Goal: Information Seeking & Learning: Learn about a topic

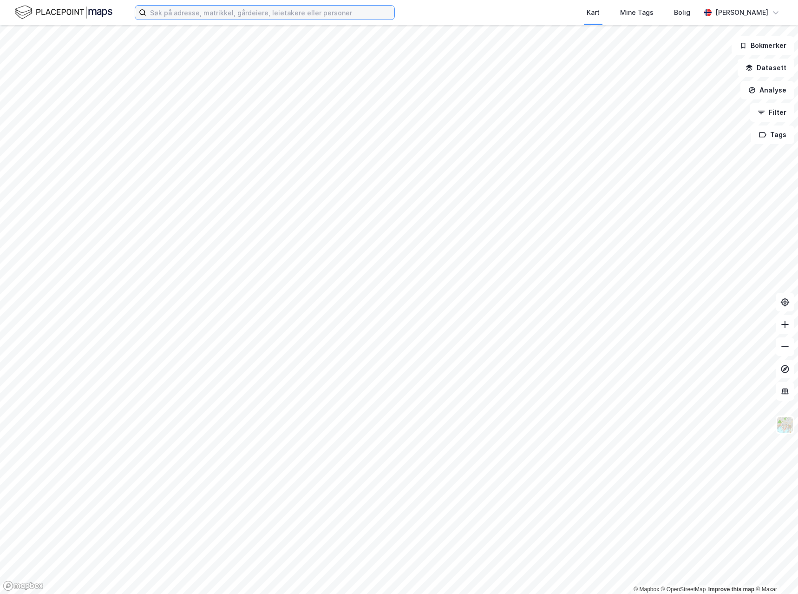
click at [192, 13] on input at bounding box center [270, 13] width 248 height 14
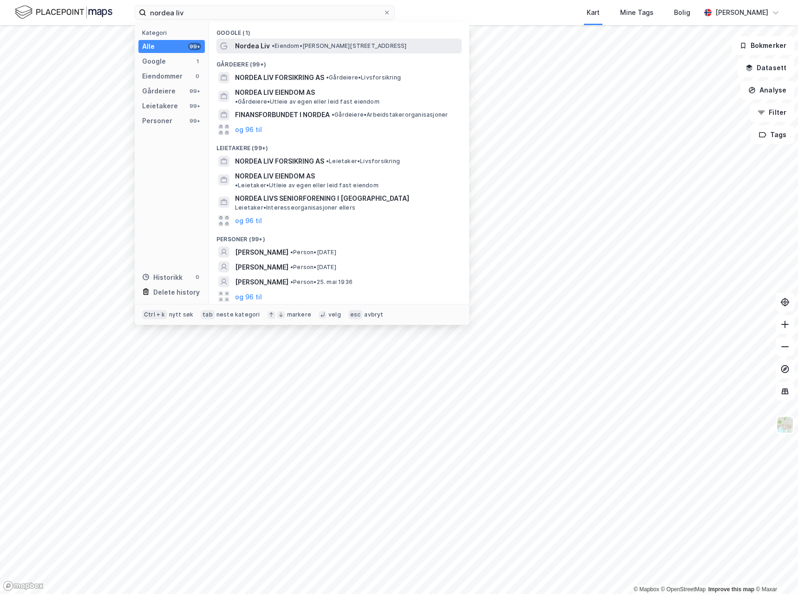
click at [287, 44] on span "• Eiendom • [PERSON_NAME][STREET_ADDRESS]" at bounding box center [339, 45] width 135 height 7
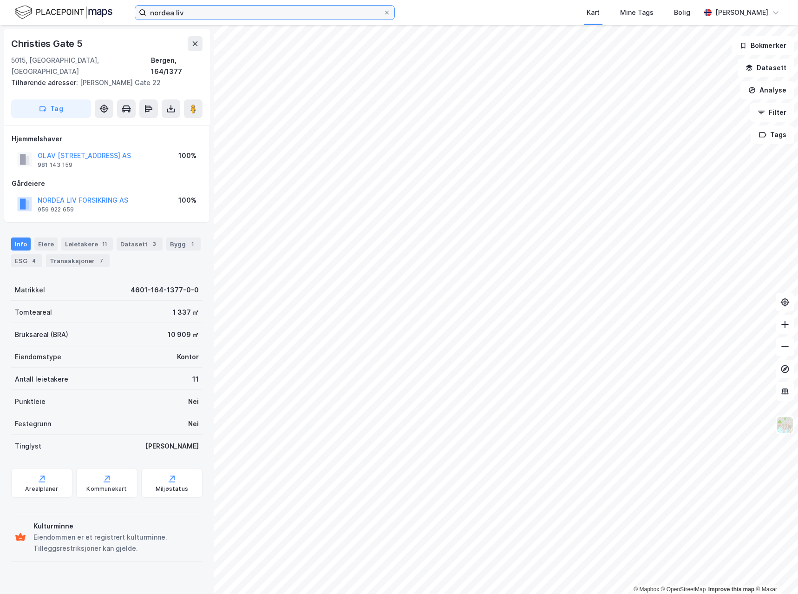
click at [242, 15] on input "nordea liv" at bounding box center [264, 13] width 237 height 14
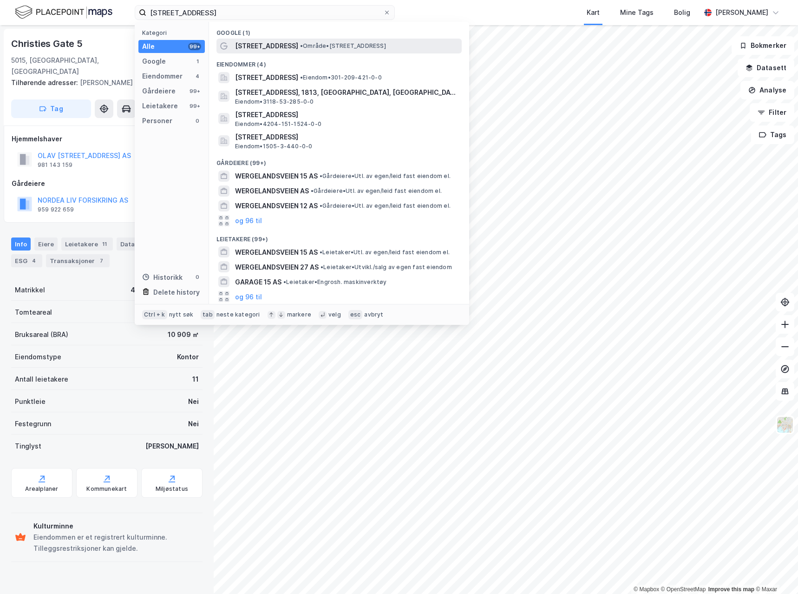
click at [260, 41] on span "[STREET_ADDRESS]" at bounding box center [266, 45] width 63 height 11
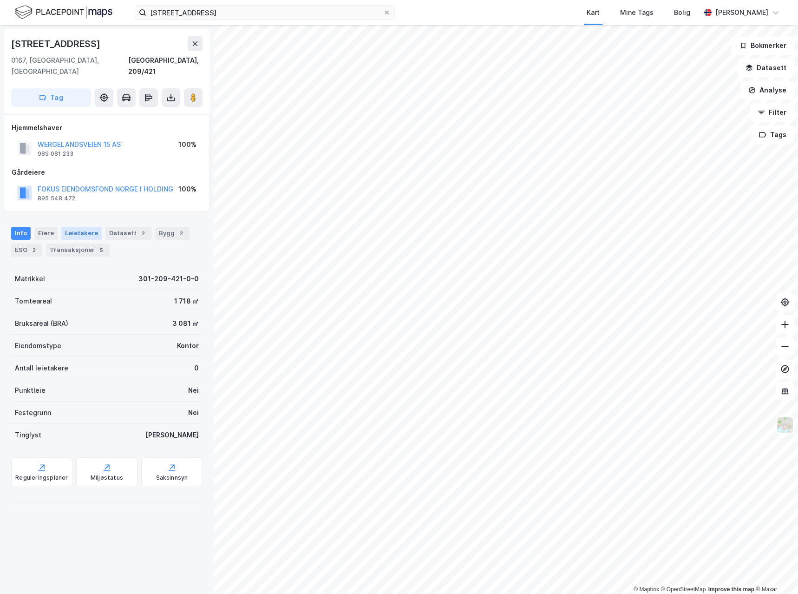
click at [75, 227] on div "Leietakere" at bounding box center [81, 233] width 40 height 13
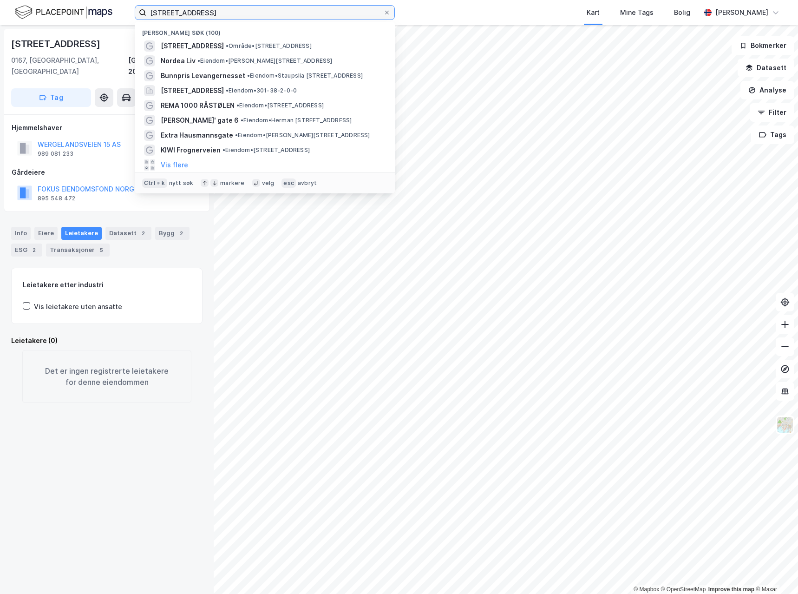
click at [203, 11] on input "[STREET_ADDRESS]" at bounding box center [264, 13] width 237 height 14
paste input "[STREET_ADDRESS]"
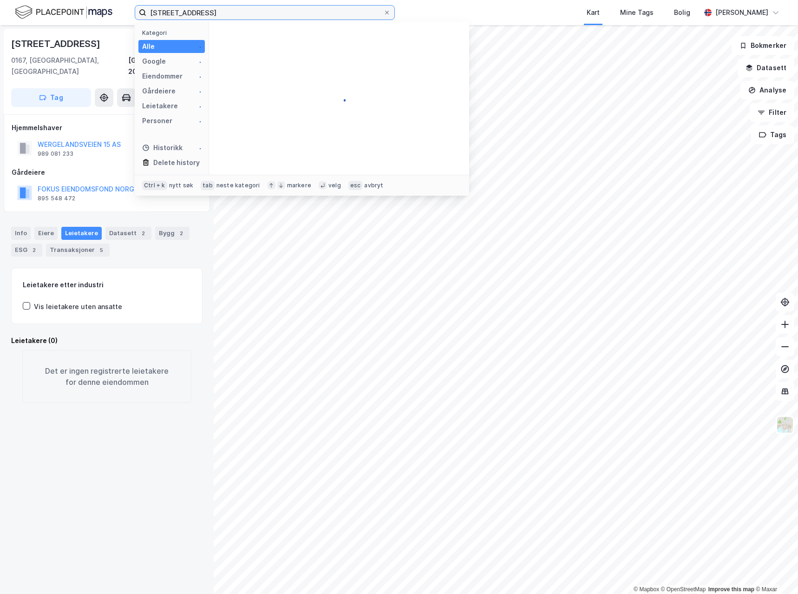
type input "[STREET_ADDRESS]"
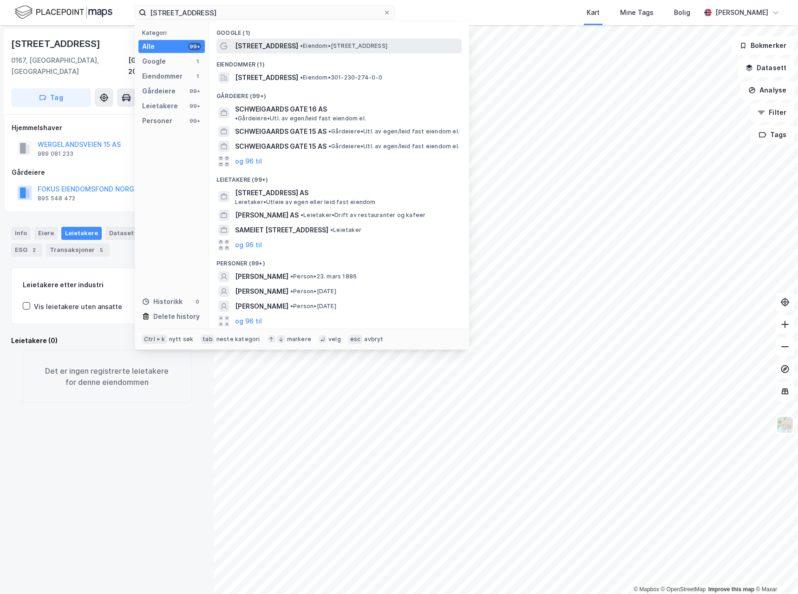
click at [257, 45] on span "[STREET_ADDRESS]" at bounding box center [266, 45] width 63 height 11
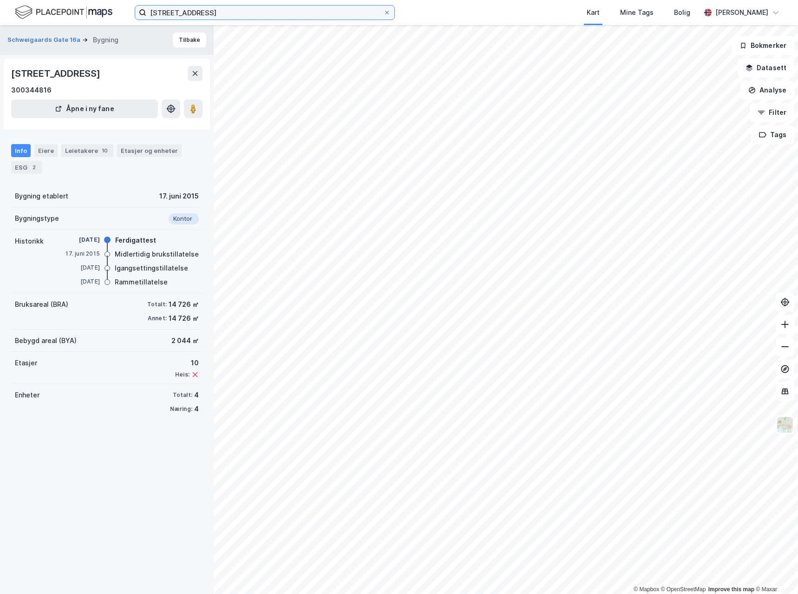
click at [198, 7] on input "[STREET_ADDRESS]" at bounding box center [264, 13] width 237 height 14
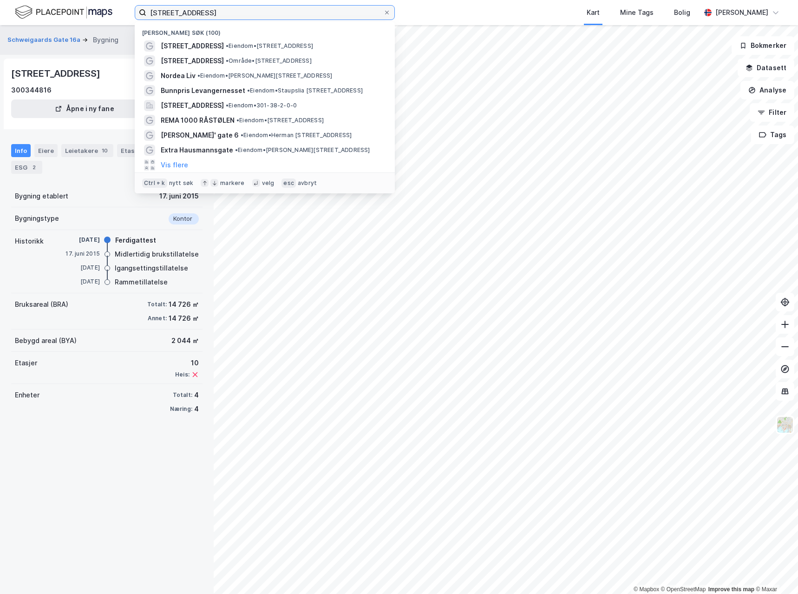
click at [198, 7] on input "[STREET_ADDRESS]" at bounding box center [264, 13] width 237 height 14
click at [391, 15] on label "[STREET_ADDRESS]" at bounding box center [265, 12] width 260 height 15
click at [383, 15] on input "[STREET_ADDRESS]" at bounding box center [264, 13] width 237 height 14
click at [390, 14] on span at bounding box center [386, 12] width 7 height 7
click at [383, 14] on input "[STREET_ADDRESS]" at bounding box center [264, 13] width 237 height 14
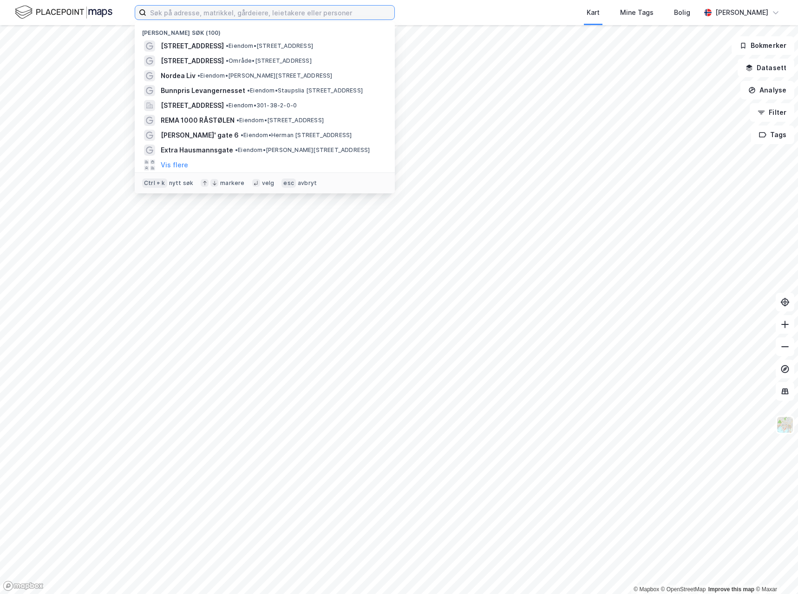
click at [329, 12] on input at bounding box center [270, 13] width 248 height 14
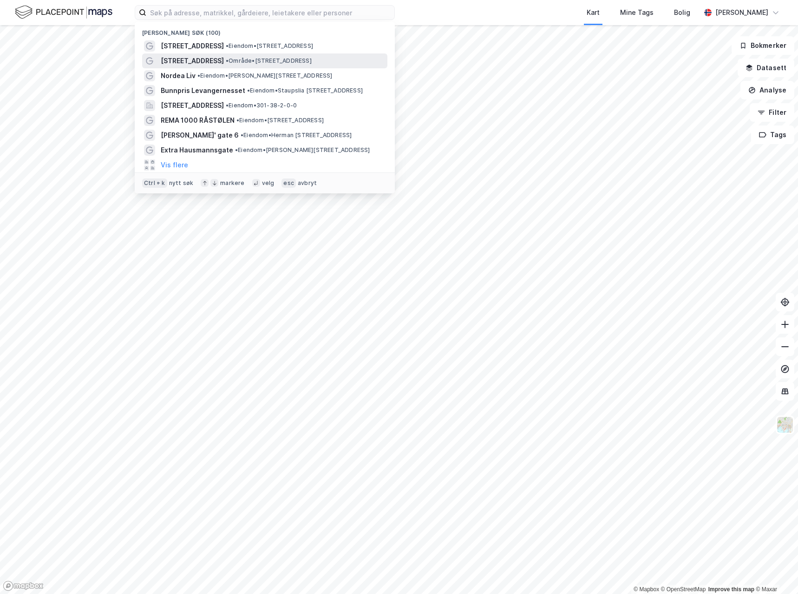
click at [197, 66] on span "[STREET_ADDRESS]" at bounding box center [192, 60] width 63 height 11
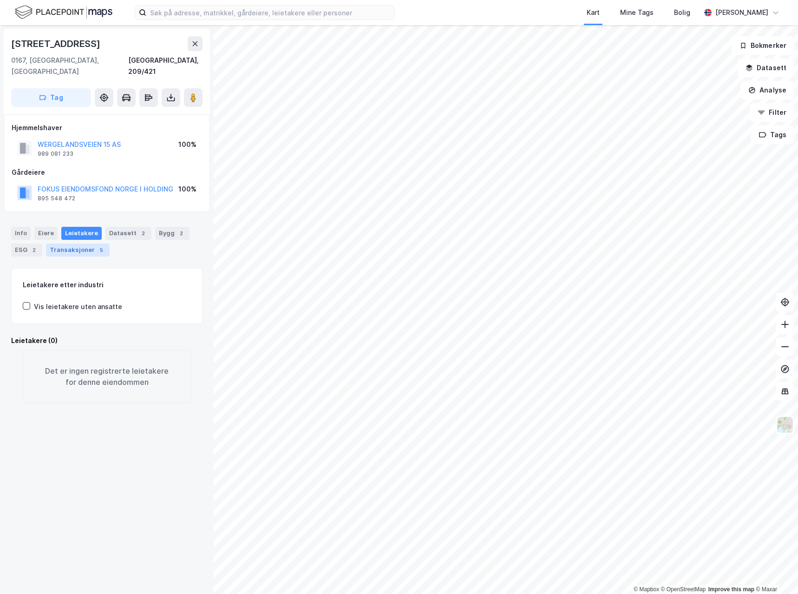
click at [57, 243] on div "Transaksjoner 5" at bounding box center [78, 249] width 64 height 13
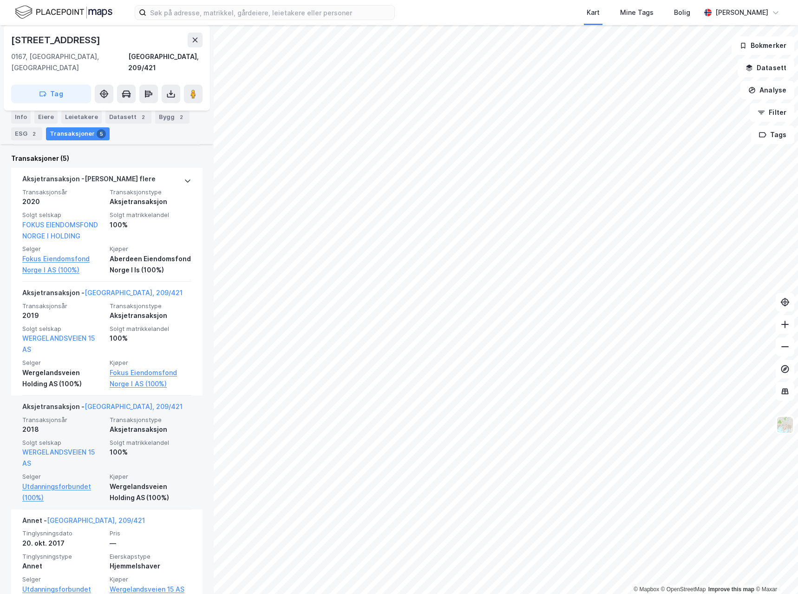
scroll to position [279, 0]
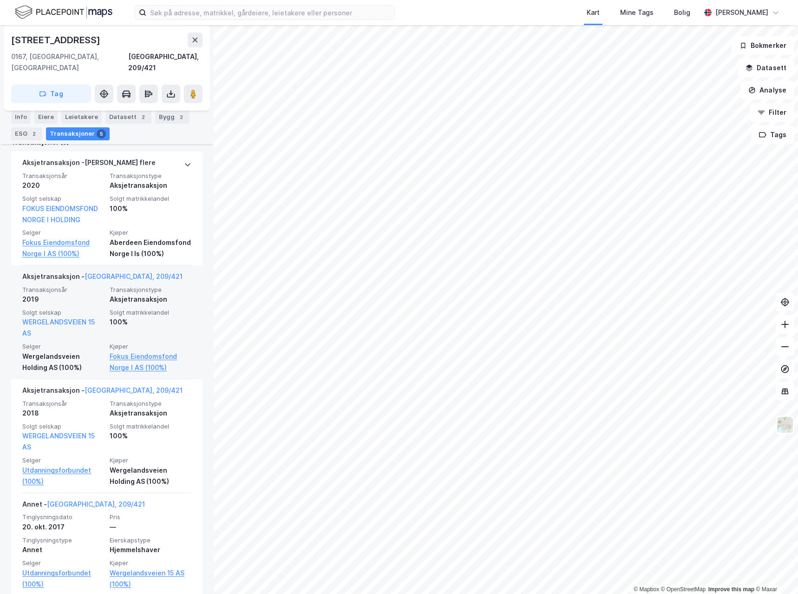
click at [33, 355] on div "Wergelandsveien Holding AS (100%)" at bounding box center [63, 362] width 82 height 22
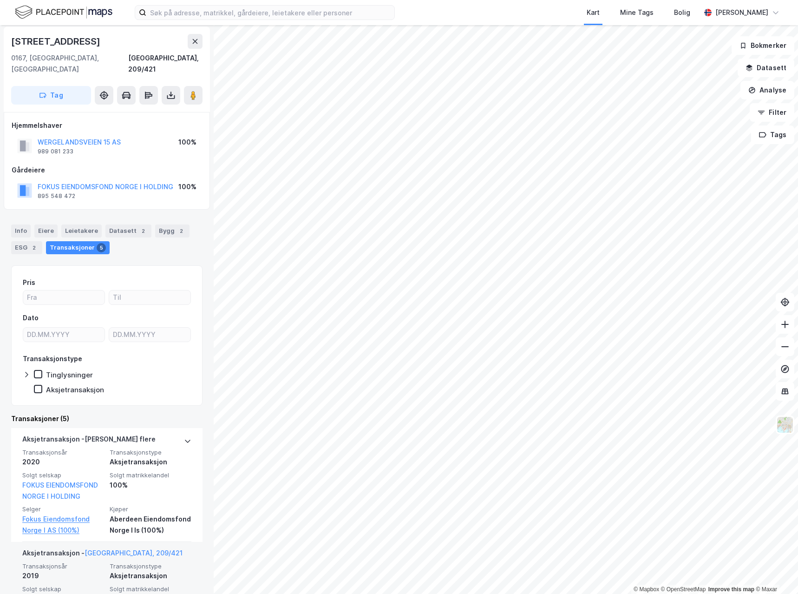
scroll to position [0, 0]
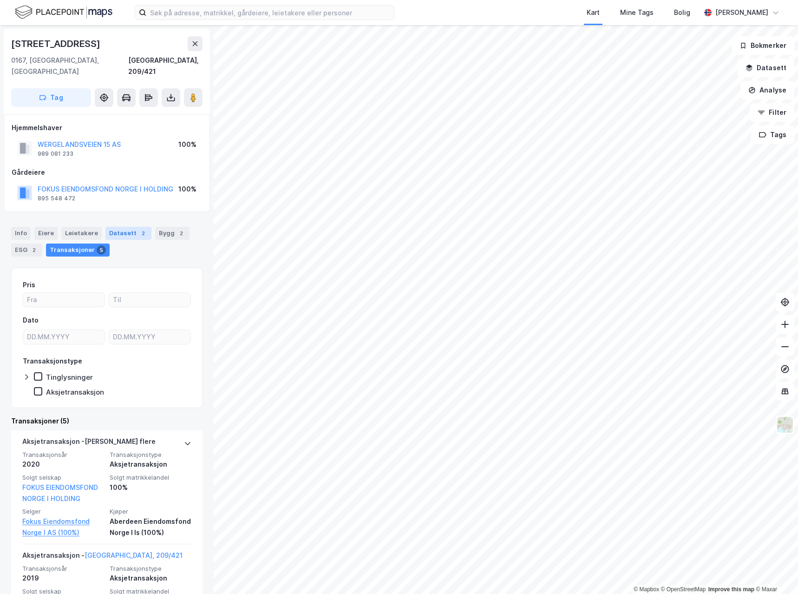
click at [116, 227] on div "Datasett 2" at bounding box center [128, 233] width 46 height 13
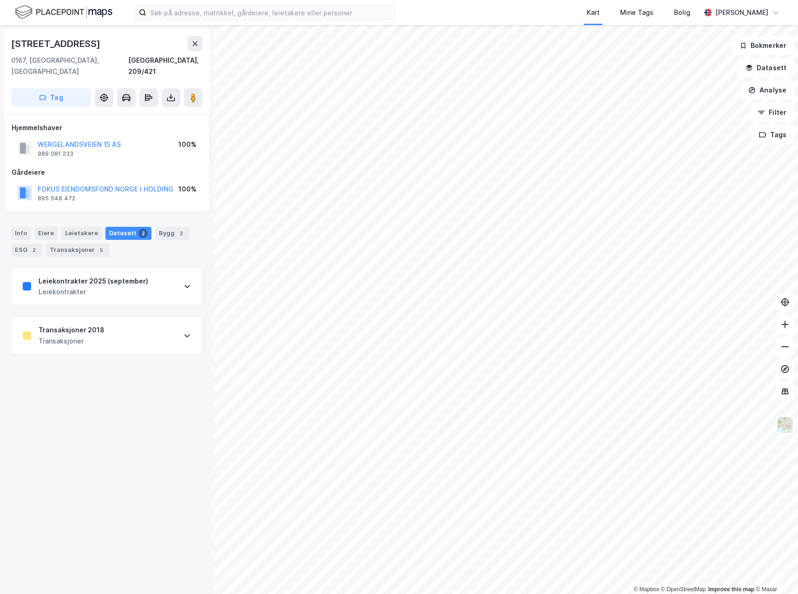
click at [99, 335] on div "Transaksjoner" at bounding box center [72, 340] width 66 height 11
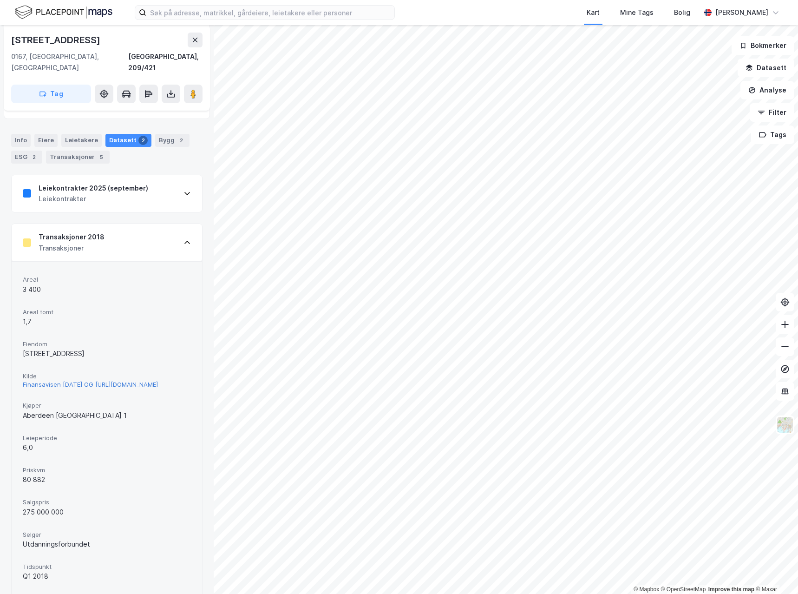
scroll to position [136, 0]
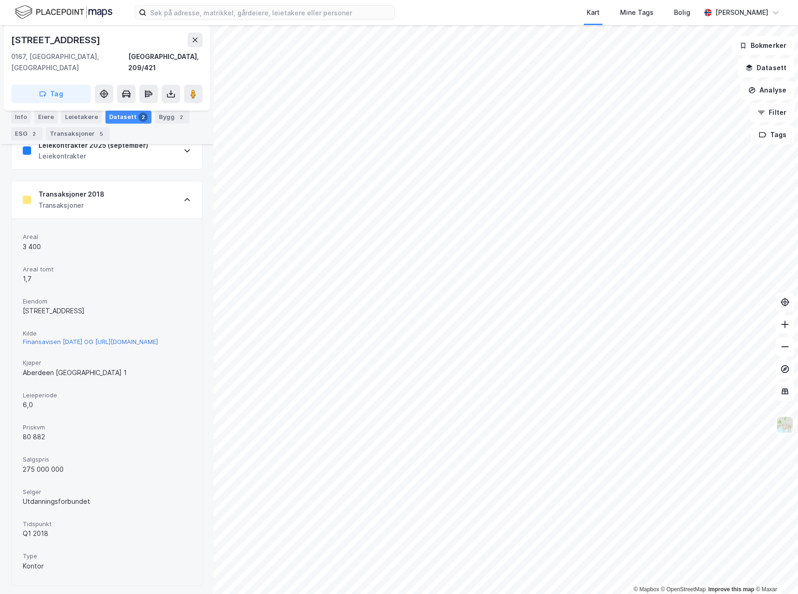
click at [89, 338] on div "Finansavisen [DATE] OG [URL][DOMAIN_NAME]" at bounding box center [90, 342] width 135 height 8
drag, startPoint x: 104, startPoint y: 337, endPoint x: 46, endPoint y: 334, distance: 57.7
click at [46, 338] on div "Finansavisen [DATE] OG [URL][DOMAIN_NAME]" at bounding box center [90, 342] width 135 height 8
drag, startPoint x: 19, startPoint y: 328, endPoint x: 133, endPoint y: 339, distance: 114.9
click at [133, 339] on div "Areal 3 400 Areal tomt 1,7 [PERSON_NAME] 15 [PERSON_NAME] [DATE] OG [URL][DOMAI…" at bounding box center [107, 401] width 191 height 367
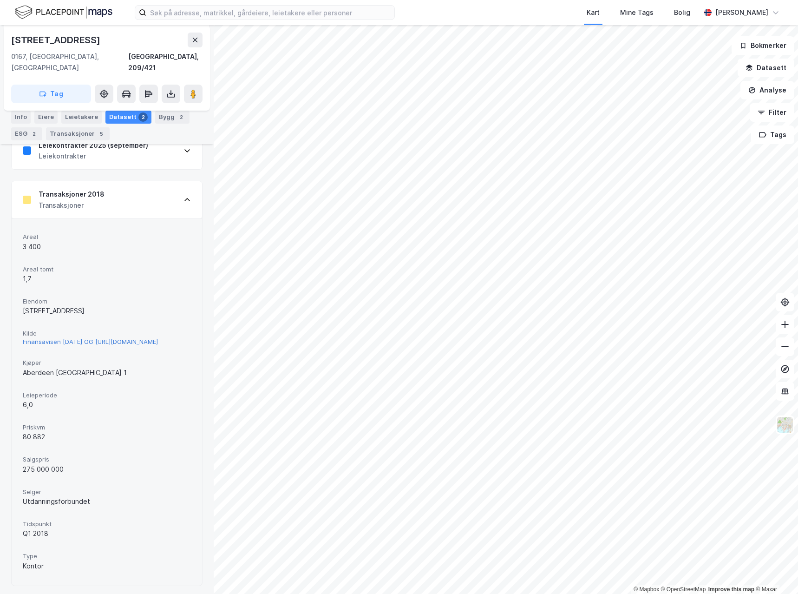
copy div "[PERSON_NAME] [DATE] OG [URL][DOMAIN_NAME]"
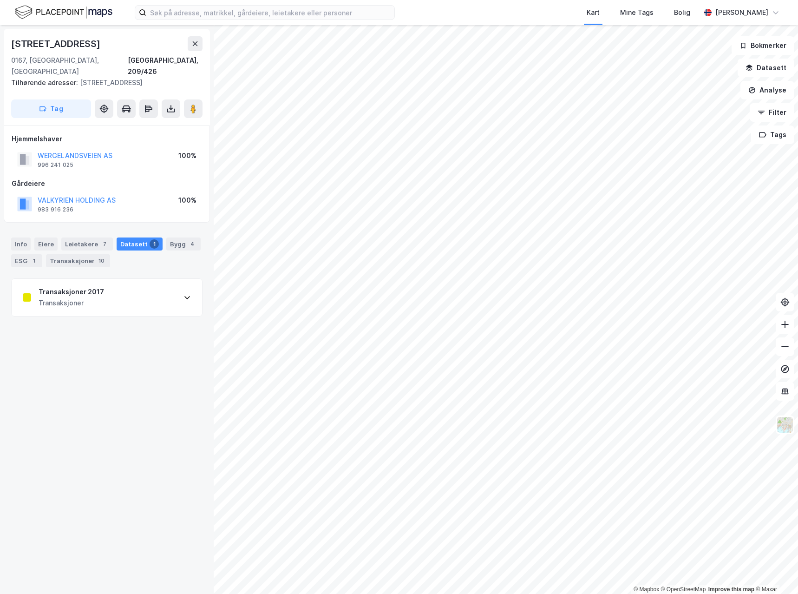
click at [384, 0] on html "Kart Mine Tags [PERSON_NAME] © Mapbox © OpenStreetMap Improve this map © Maxar …" at bounding box center [399, 297] width 798 height 594
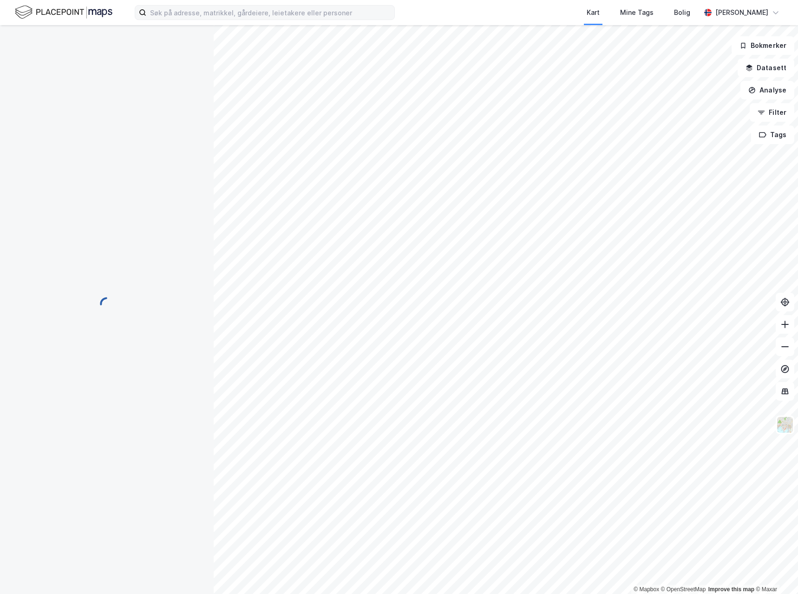
scroll to position [136, 0]
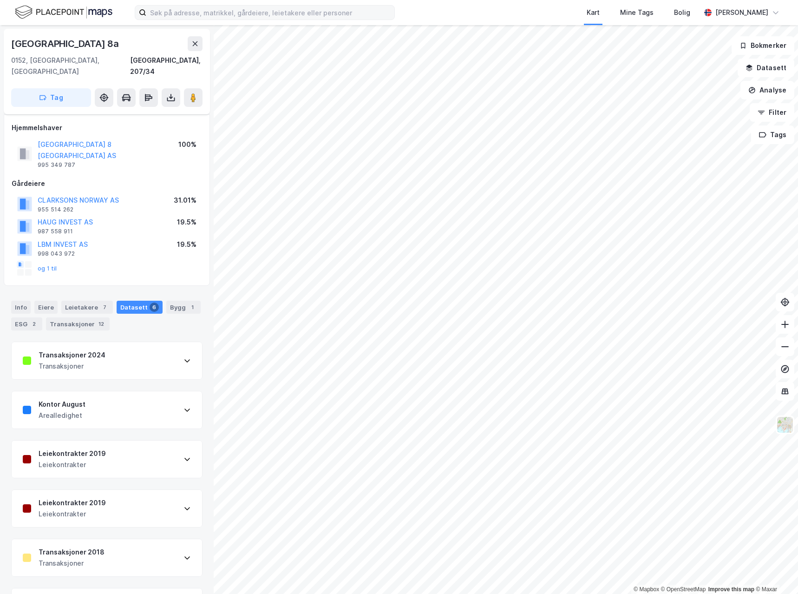
scroll to position [21, 0]
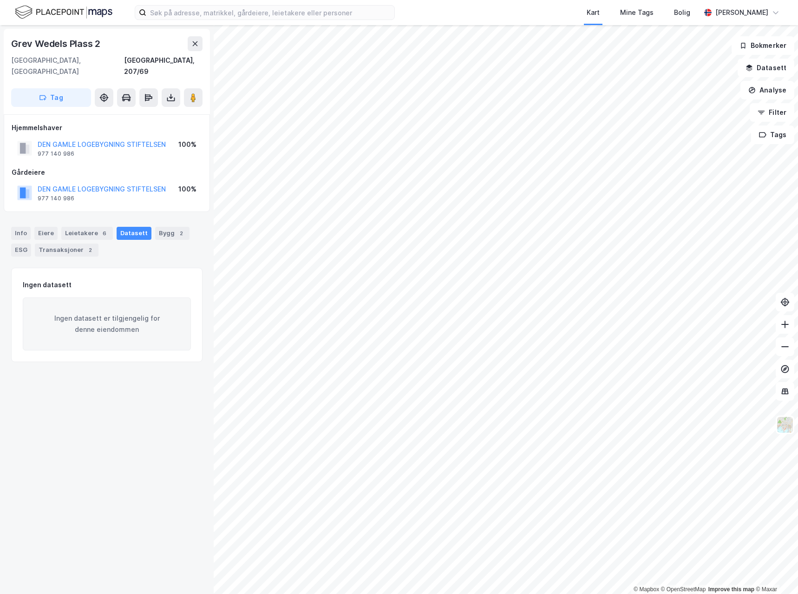
click at [462, 593] on html "Kart Mine Tags [PERSON_NAME] © Mapbox © OpenStreetMap Improve this map © Maxar …" at bounding box center [399, 297] width 798 height 594
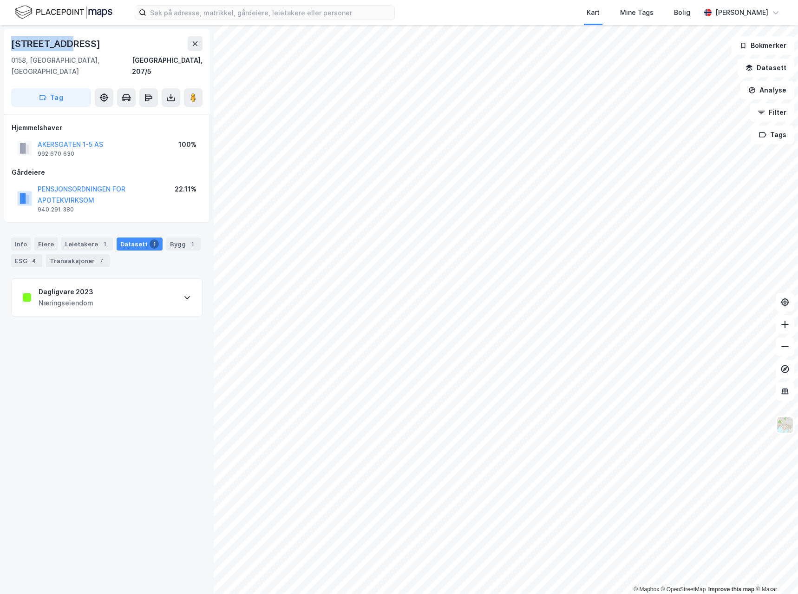
drag, startPoint x: 72, startPoint y: 42, endPoint x: 11, endPoint y: 47, distance: 61.1
click at [11, 47] on div "[STREET_ADDRESS]" at bounding box center [107, 71] width 206 height 85
copy div "[STREET_ADDRESS]"
click at [97, 291] on div "Dagligvare 2023 Næringseiendom" at bounding box center [107, 297] width 191 height 37
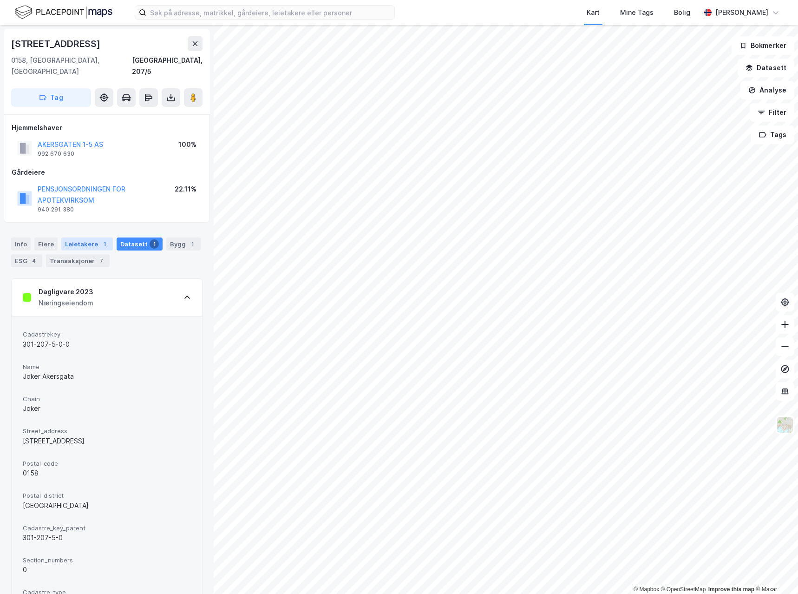
click at [93, 237] on div "Leietakere 1" at bounding box center [87, 243] width 52 height 13
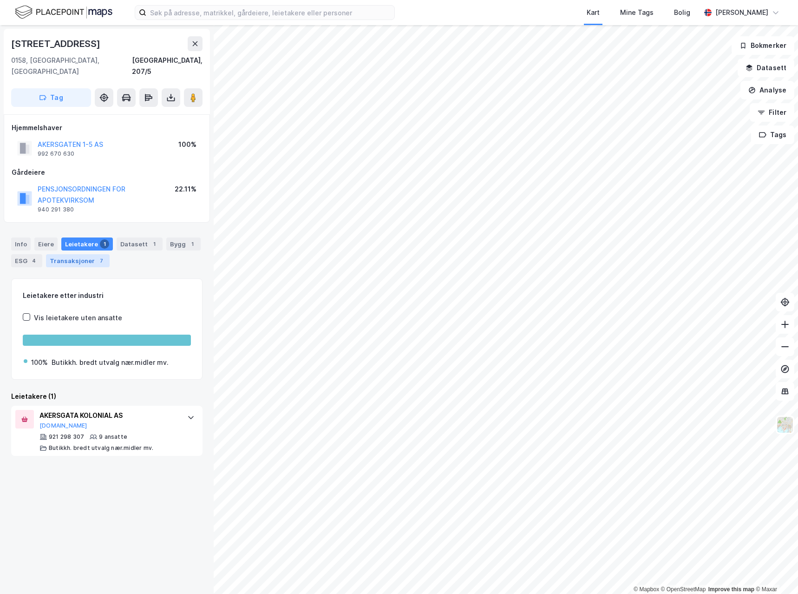
click at [81, 254] on div "Transaksjoner 7" at bounding box center [78, 260] width 64 height 13
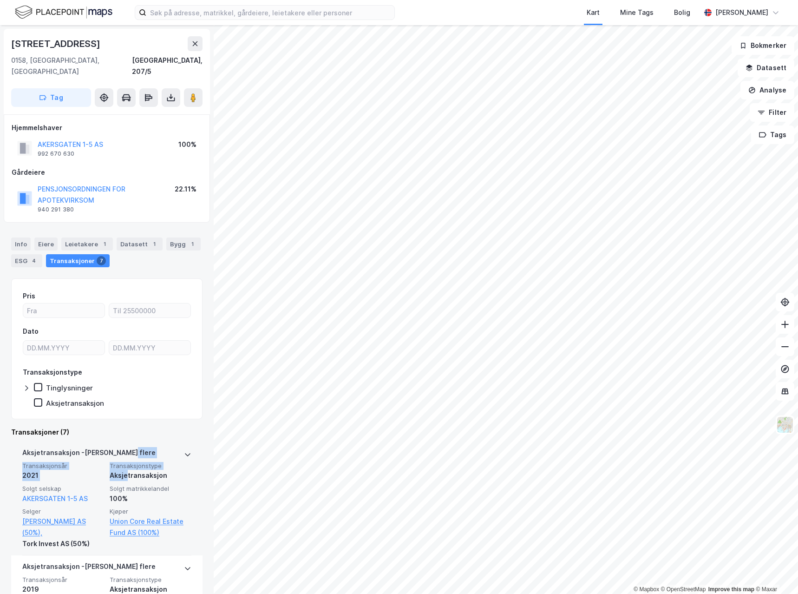
drag, startPoint x: 123, startPoint y: 469, endPoint x: 124, endPoint y: 450, distance: 19.6
click at [136, 441] on div "Aksjetransaksjon - Gjelder flere Transaksjonsår 2021 Transaksjonstype Aksjetran…" at bounding box center [106, 498] width 169 height 114
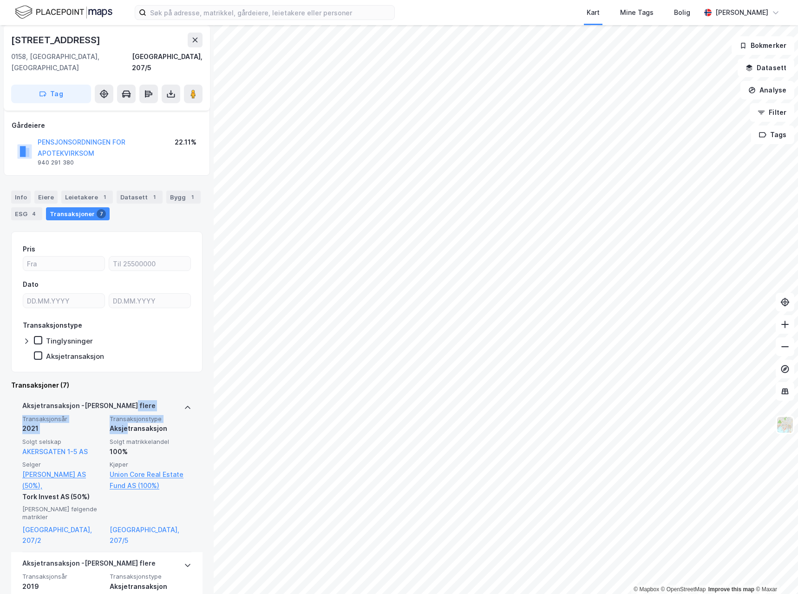
scroll to position [93, 0]
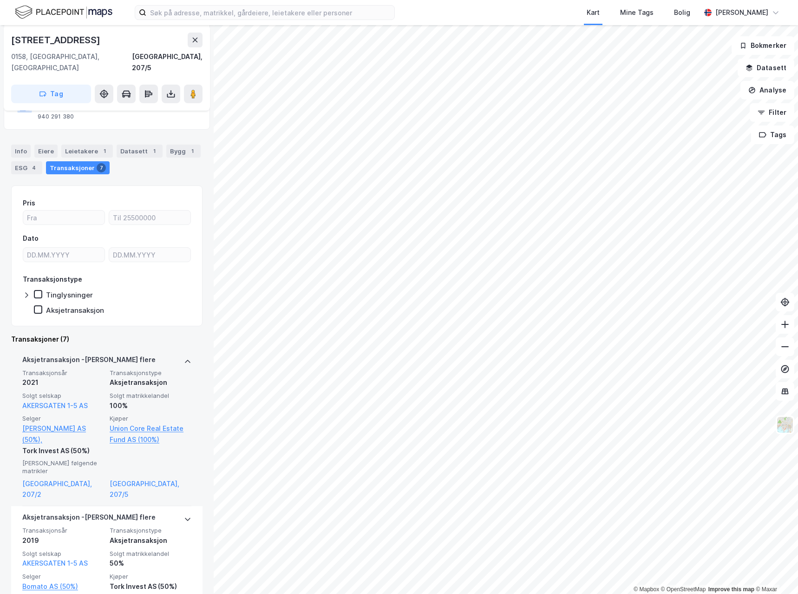
click at [148, 377] on div "Aksjetransaksjon" at bounding box center [151, 382] width 82 height 11
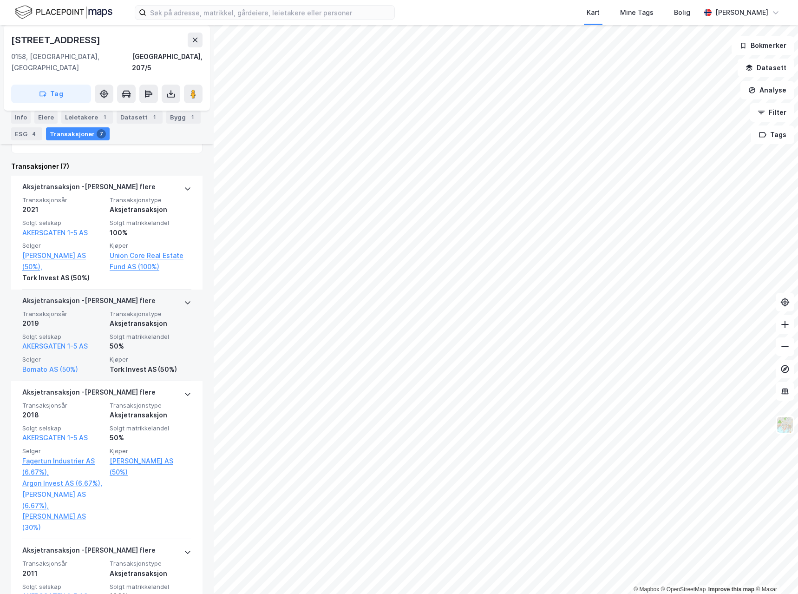
scroll to position [279, 0]
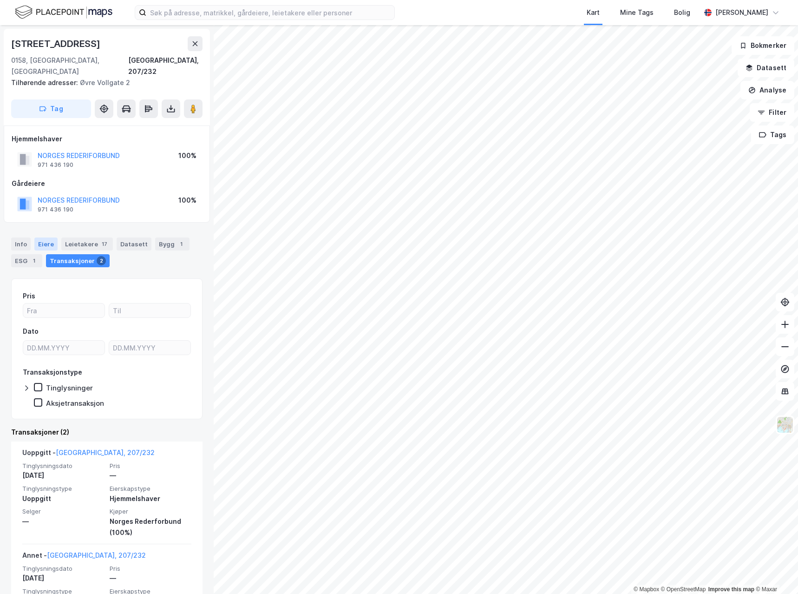
click at [47, 237] on div "Eiere" at bounding box center [45, 243] width 23 height 13
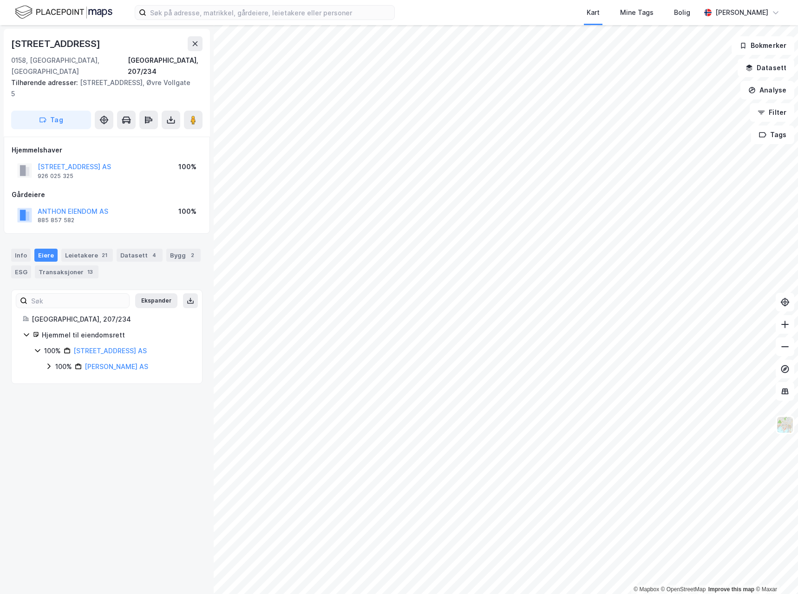
click at [759, 593] on html "Kart Mine Tags [PERSON_NAME] © Mapbox © OpenStreetMap Improve this map © [GEOGR…" at bounding box center [399, 297] width 798 height 594
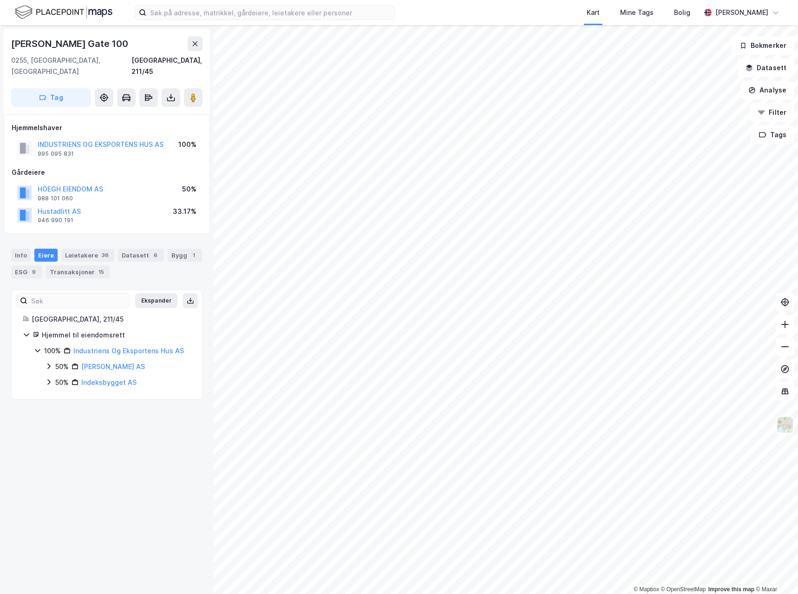
click at [528, 593] on html "Kart Mine Tags [PERSON_NAME] © Mapbox © OpenStreetMap Improve this map © Maxar …" at bounding box center [399, 297] width 798 height 594
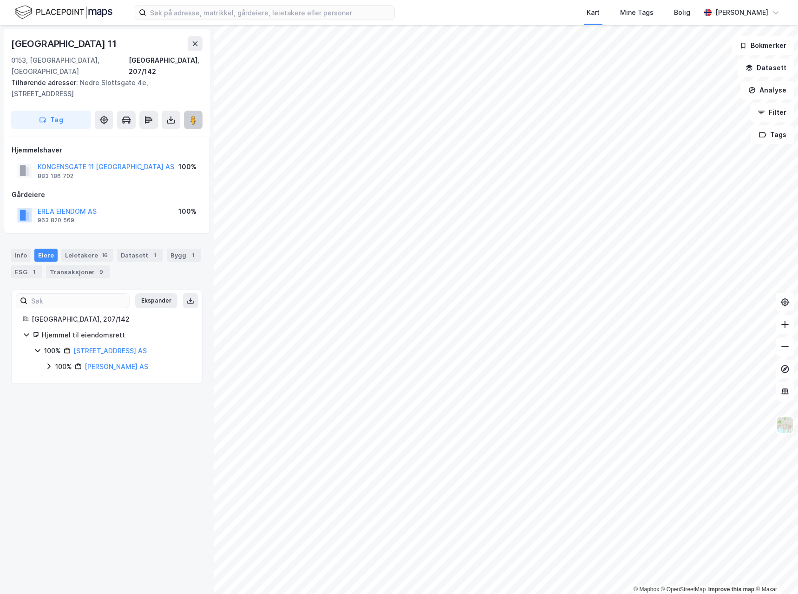
click at [198, 111] on button at bounding box center [193, 120] width 19 height 19
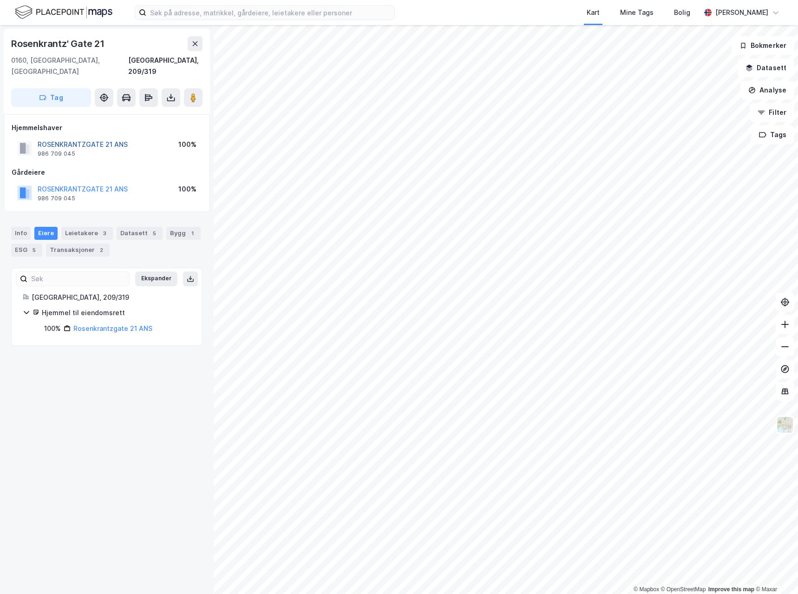
click at [0, 0] on button "ROSENKRANTZGATE 21 ANS" at bounding box center [0, 0] width 0 height 0
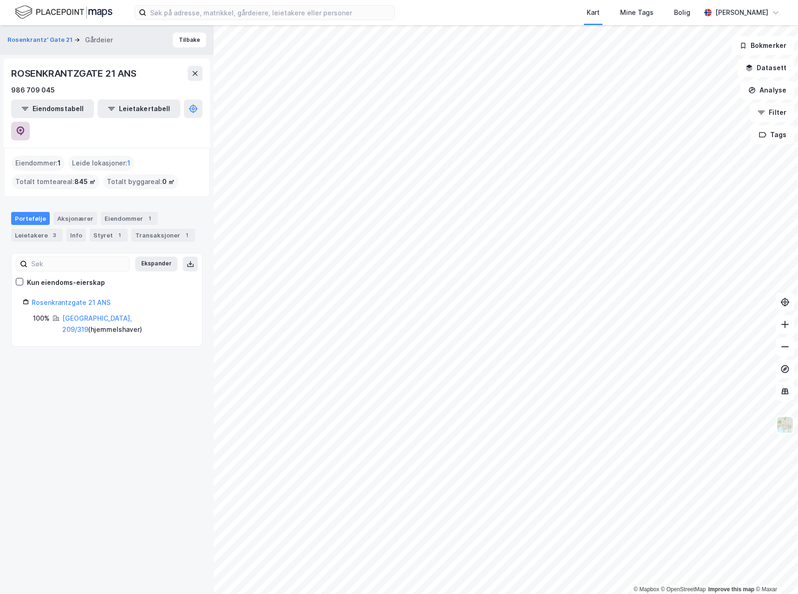
click at [25, 126] on icon at bounding box center [20, 130] width 9 height 9
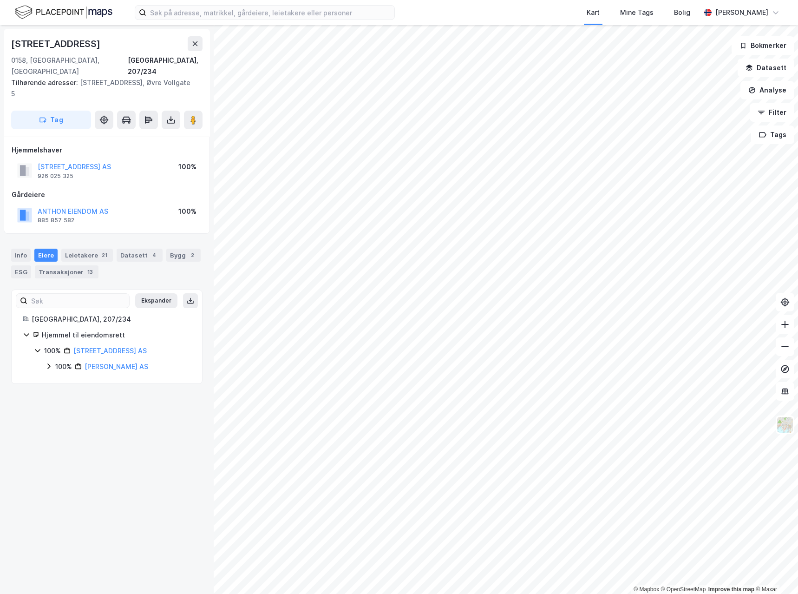
click at [357, 593] on html "Kart Mine Tags [PERSON_NAME] © Mapbox © OpenStreetMap Improve this map © [GEOGR…" at bounding box center [399, 297] width 798 height 594
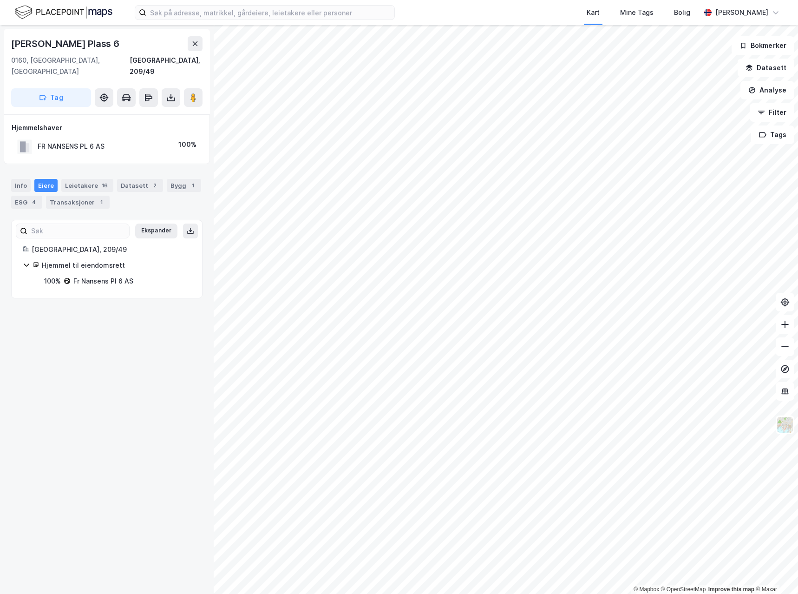
click at [573, 593] on html "Kart Mine Tags [PERSON_NAME] © Mapbox © OpenStreetMap Improve this map © [PERSO…" at bounding box center [399, 297] width 798 height 594
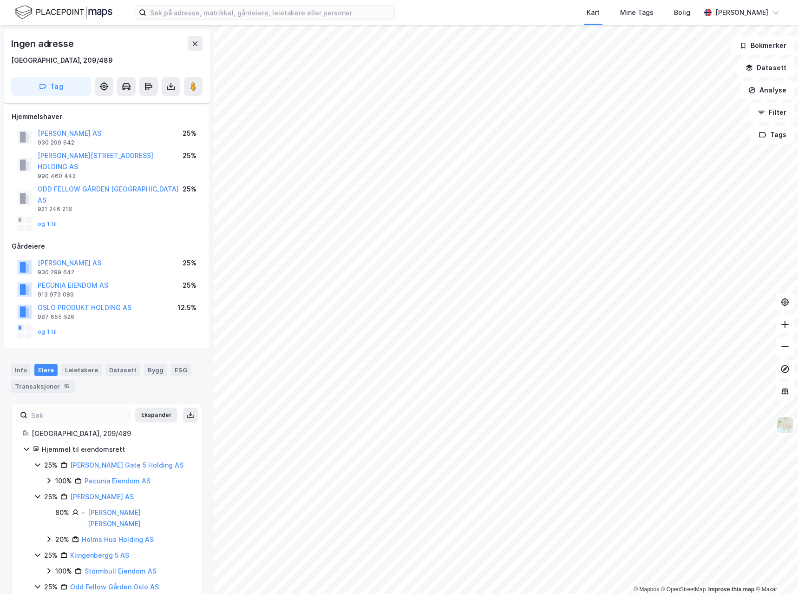
scroll to position [279, 0]
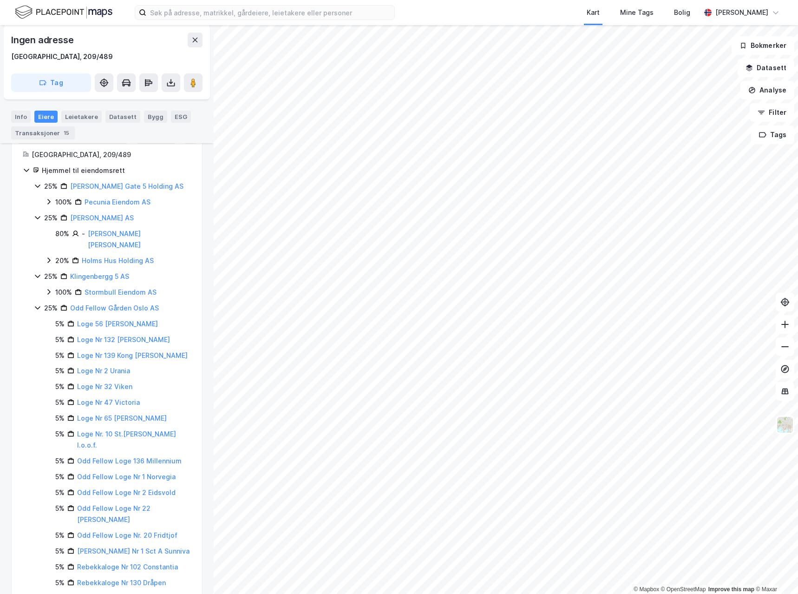
scroll to position [315, 0]
